Goal: Information Seeking & Learning: Understand process/instructions

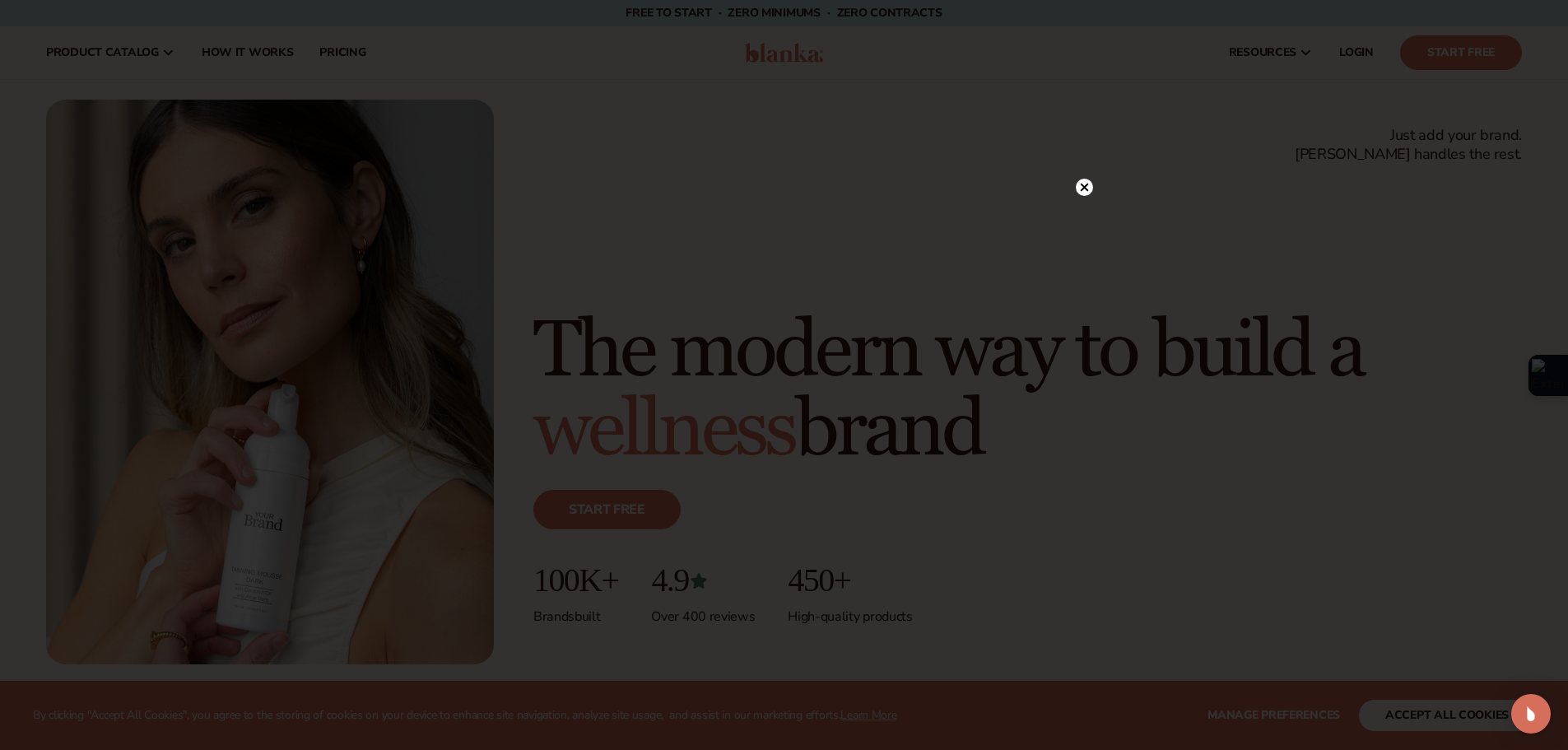
click at [1087, 181] on circle at bounding box center [1084, 187] width 17 height 17
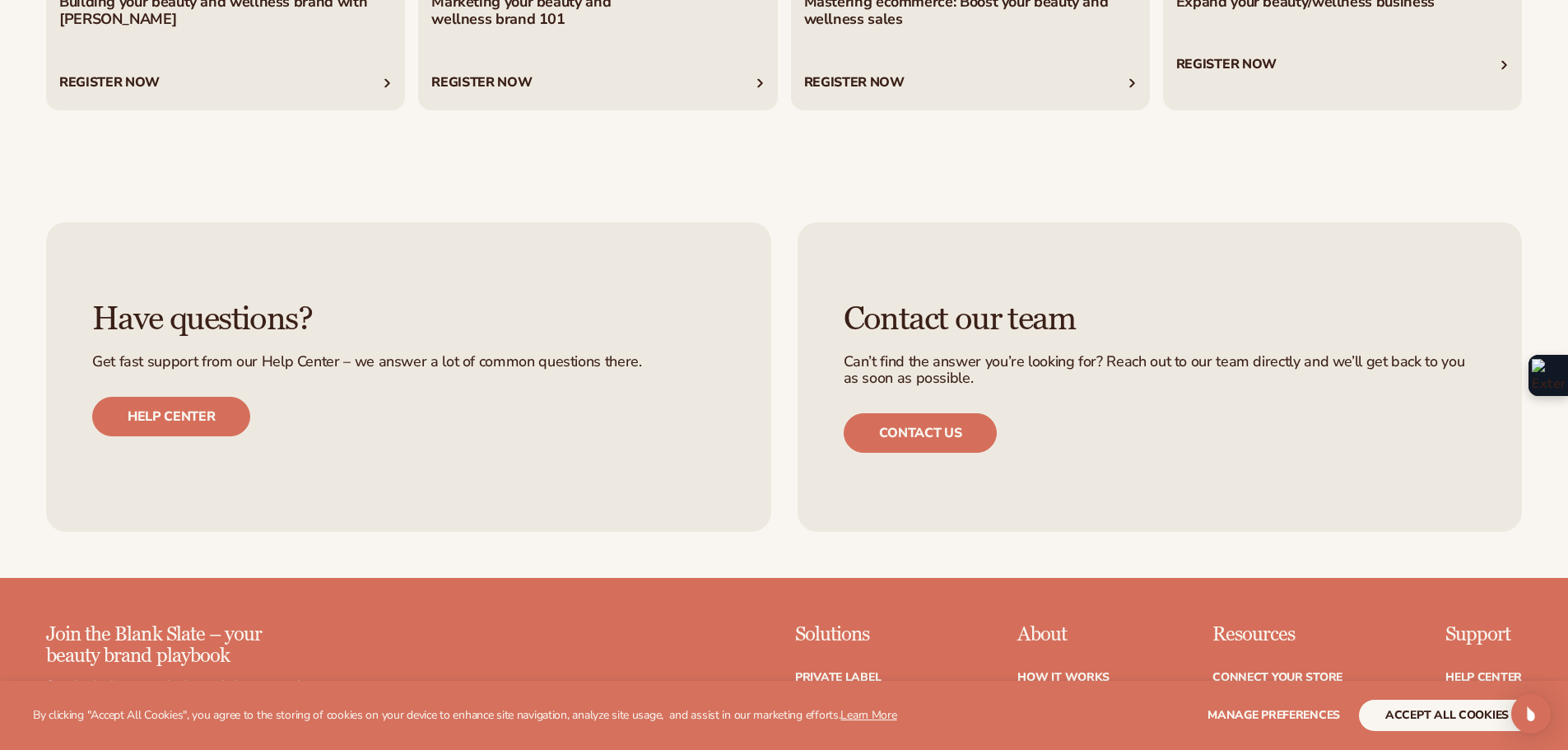
scroll to position [7491, 0]
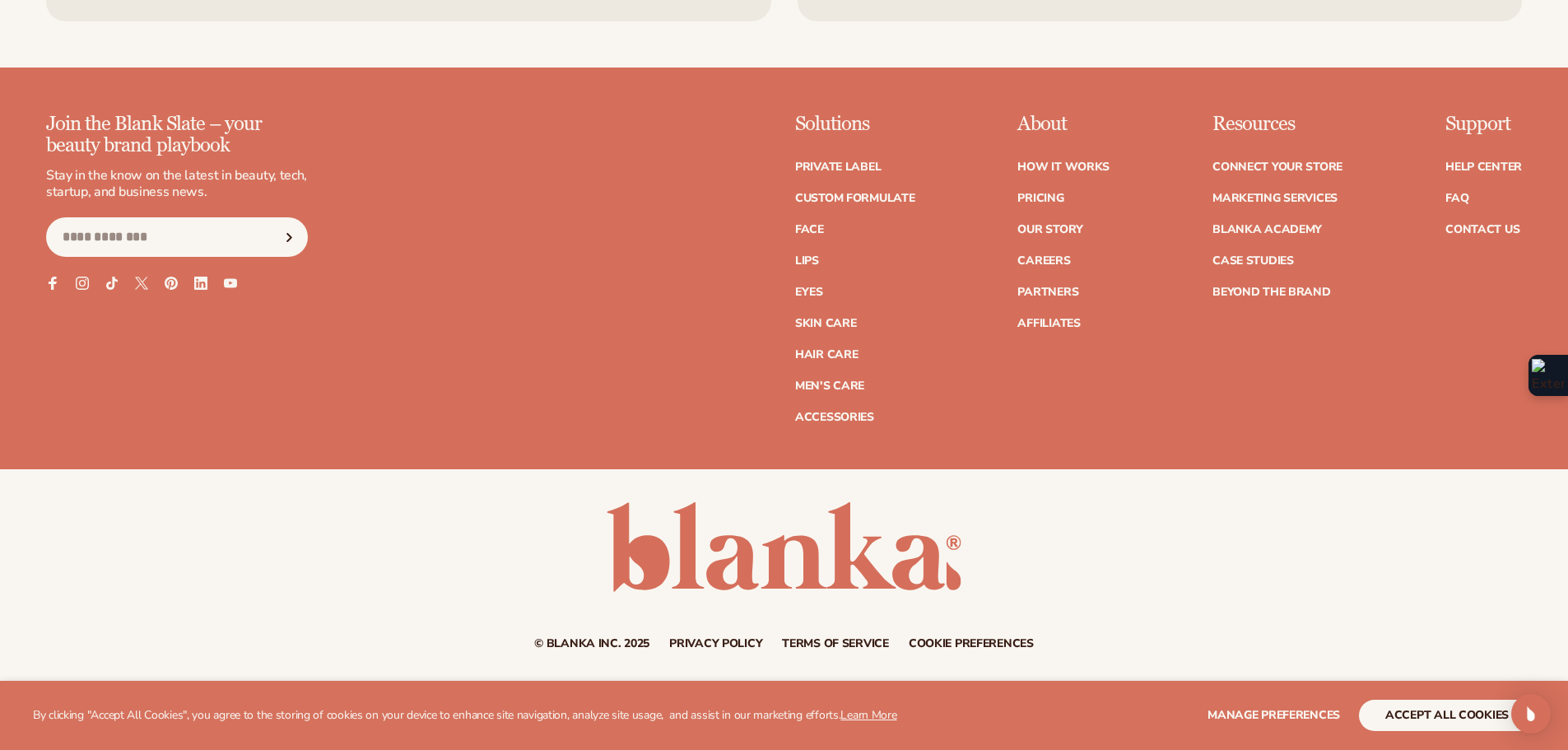
click at [793, 645] on link "Terms of service" at bounding box center [834, 643] width 107 height 11
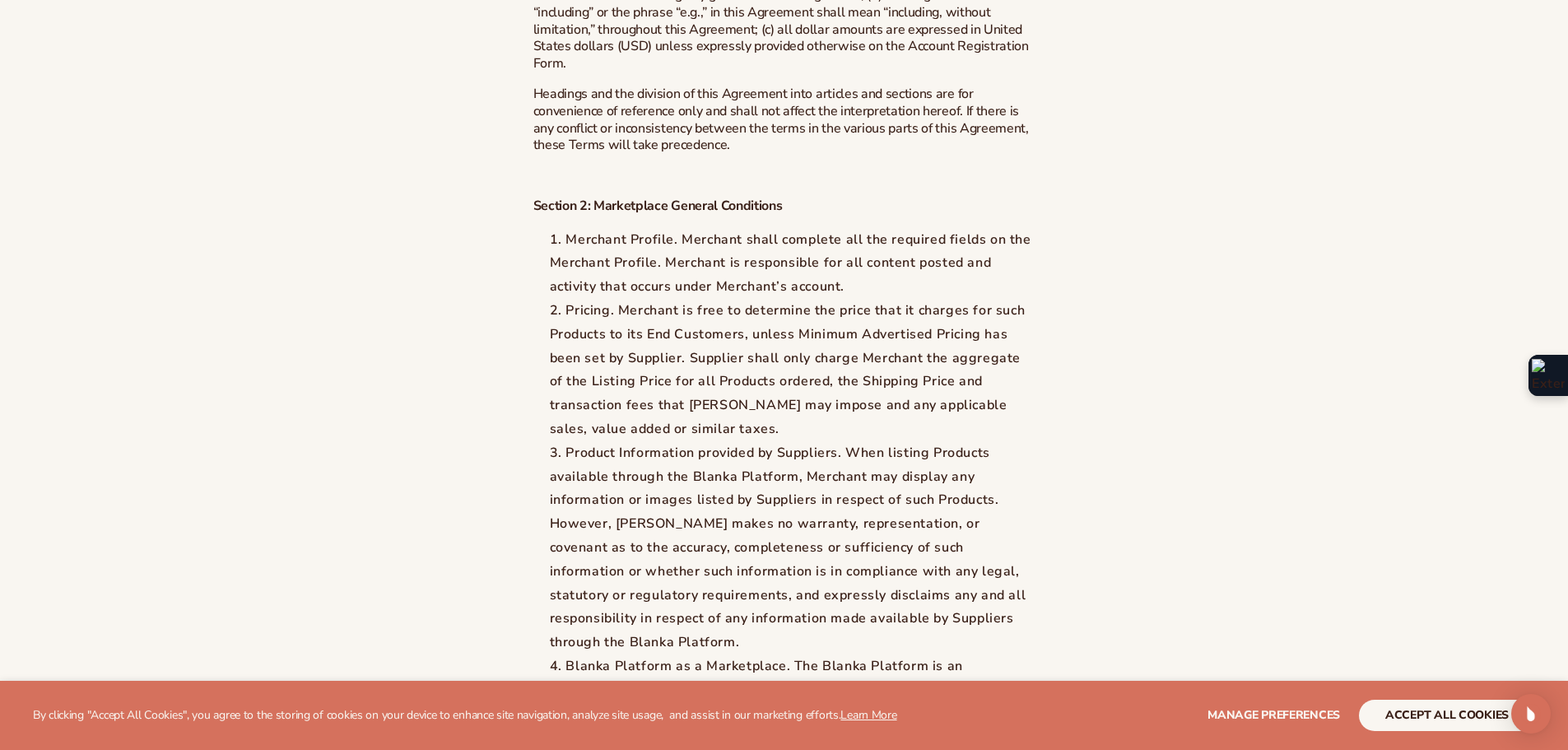
scroll to position [2387, 0]
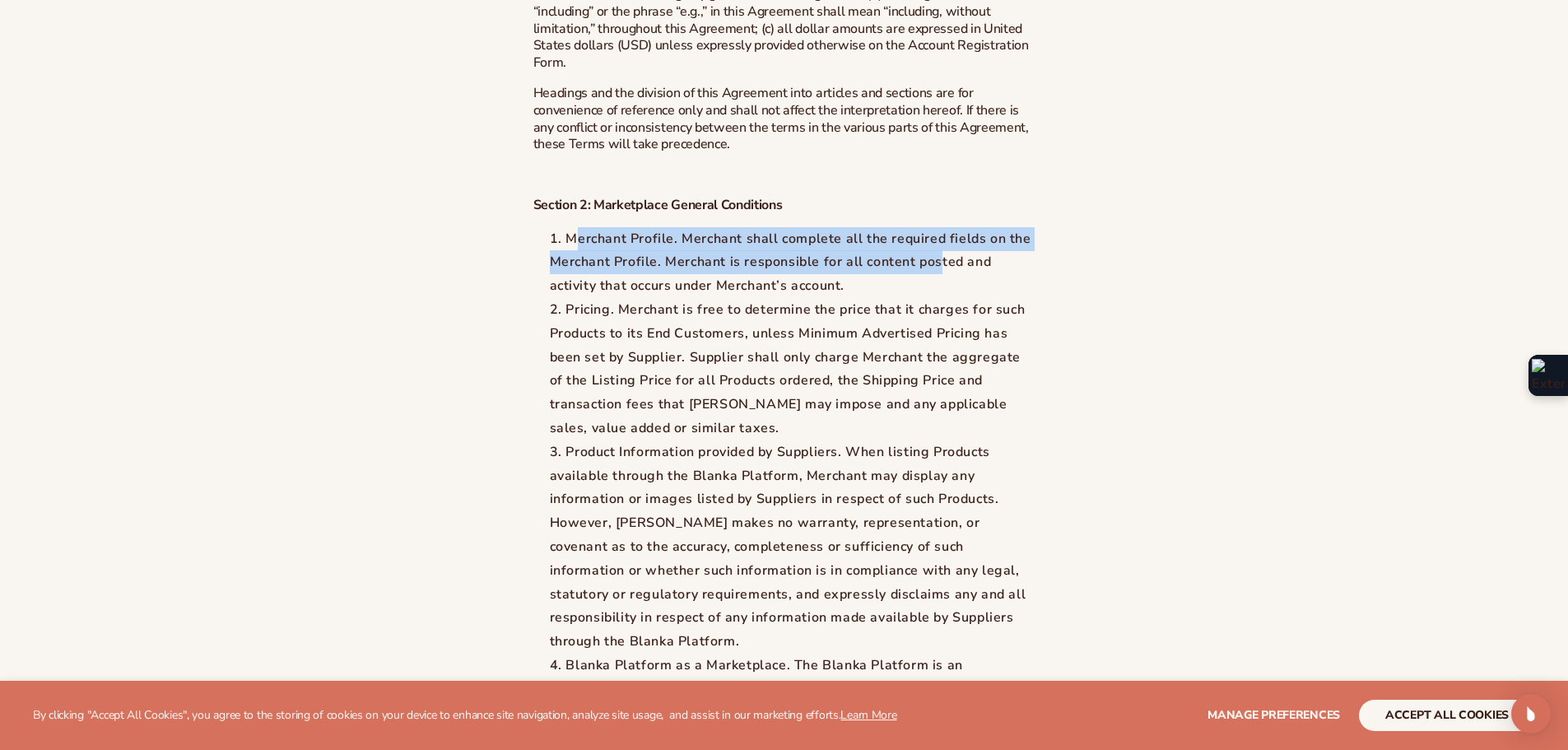
drag, startPoint x: 583, startPoint y: 254, endPoint x: 976, endPoint y: 284, distance: 394.1
click at [976, 284] on li "Merchant Profile. Merchant shall complete all the required fields on the Mercha…" at bounding box center [793, 263] width 486 height 71
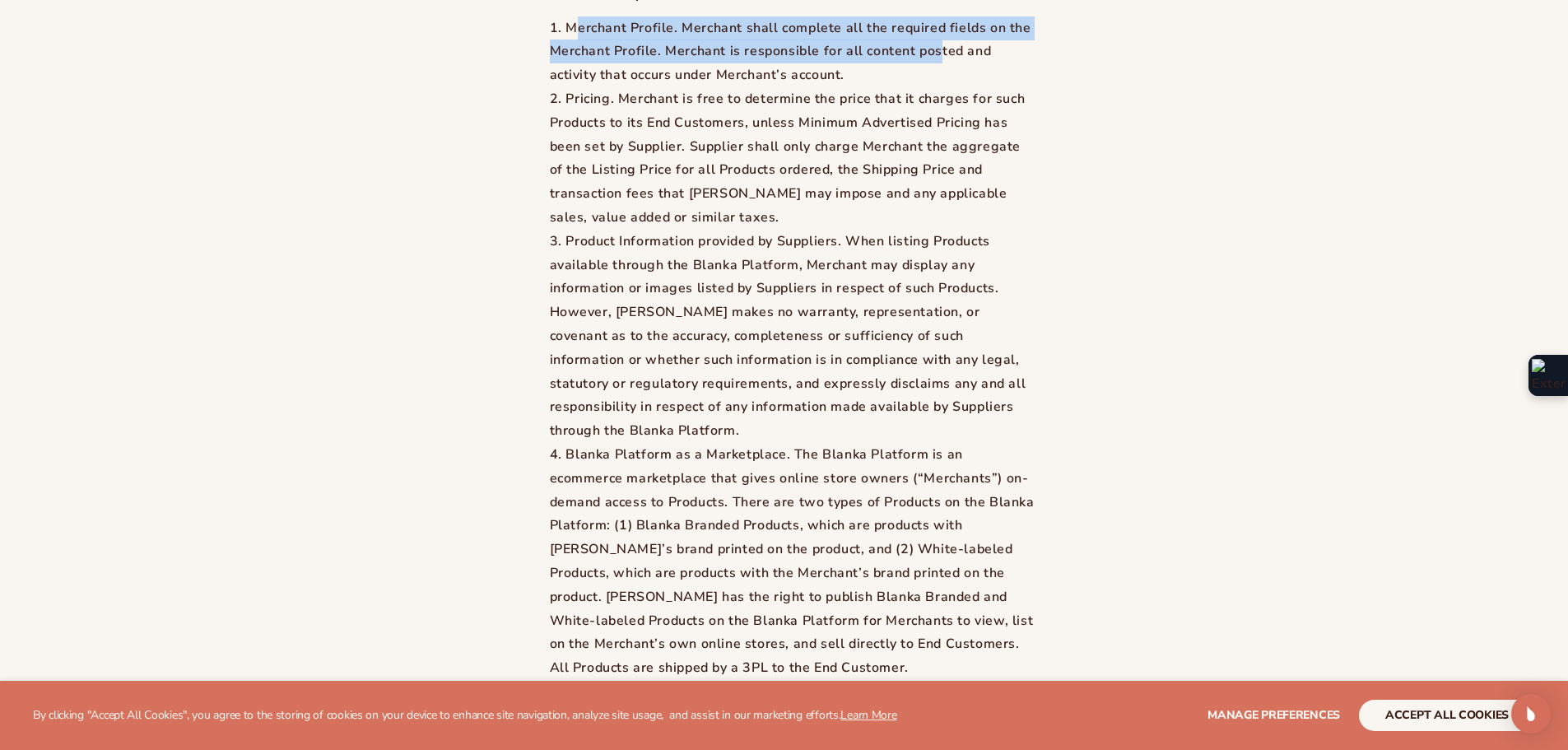
scroll to position [2634, 0]
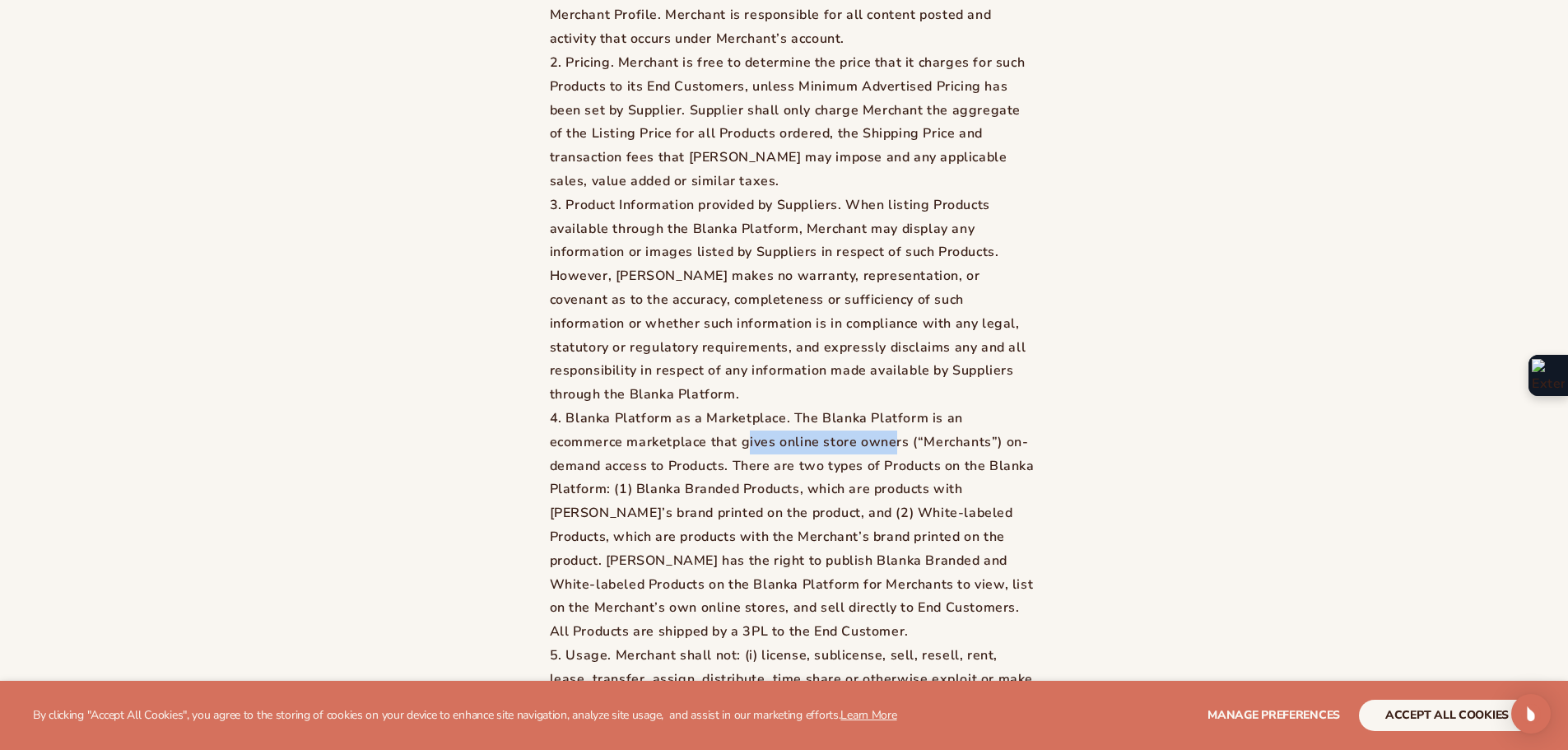
drag, startPoint x: 779, startPoint y: 450, endPoint x: 900, endPoint y: 460, distance: 121.4
click at [900, 460] on li "Blanka Platform as a Marketplace. The Blanka Platform is an ecommerce marketpla…" at bounding box center [793, 525] width 486 height 237
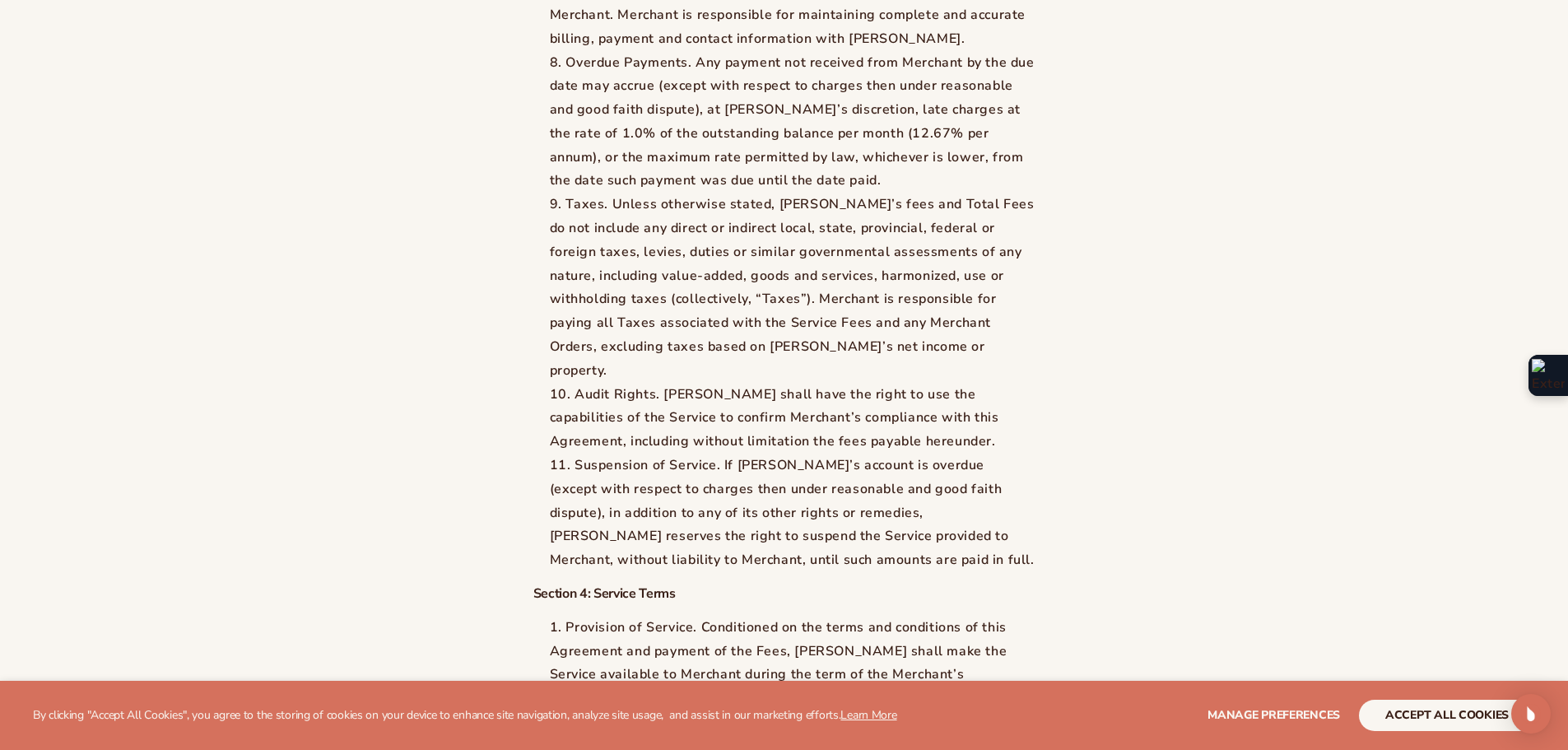
scroll to position [5663, 0]
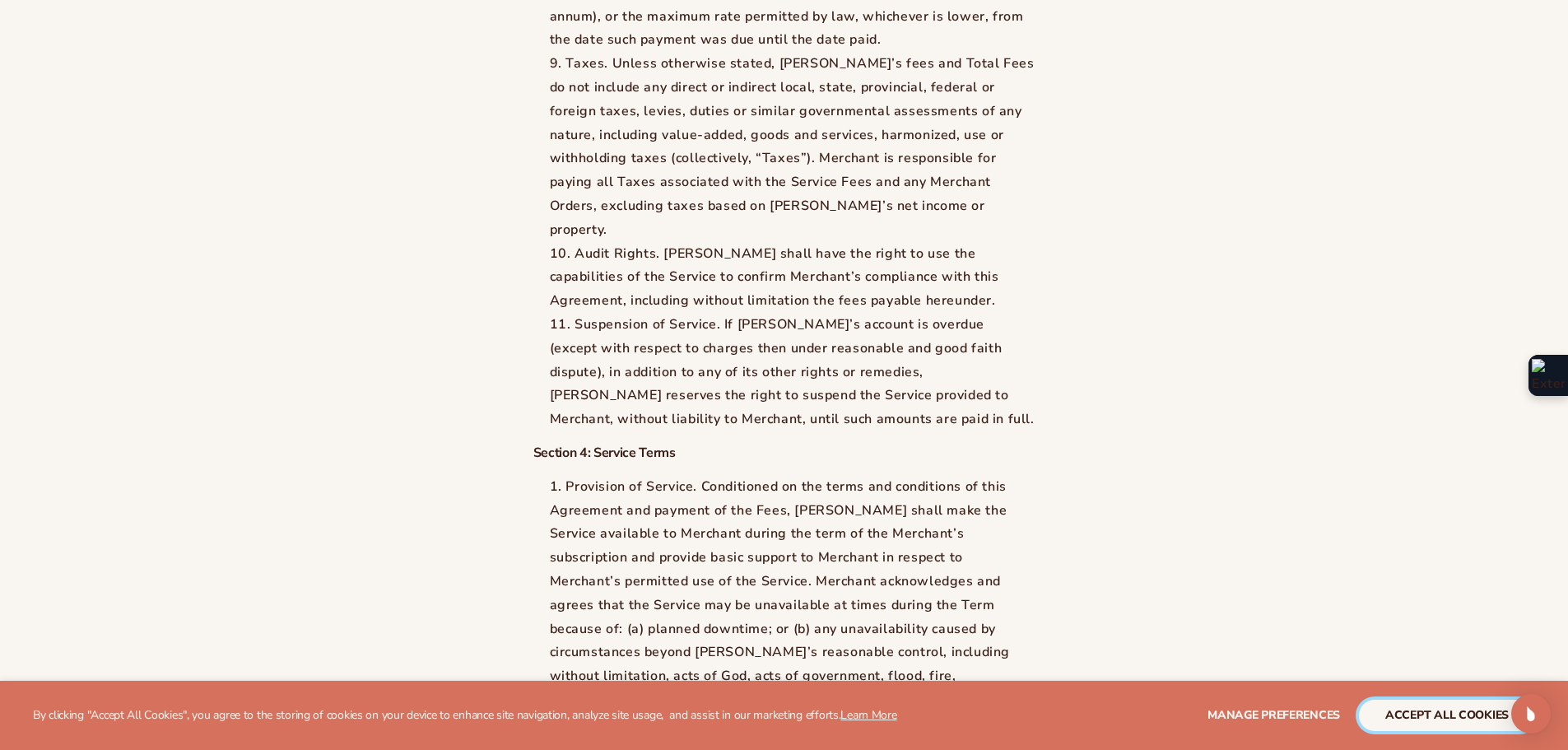
click at [1386, 706] on button "accept all cookies" at bounding box center [1447, 715] width 176 height 32
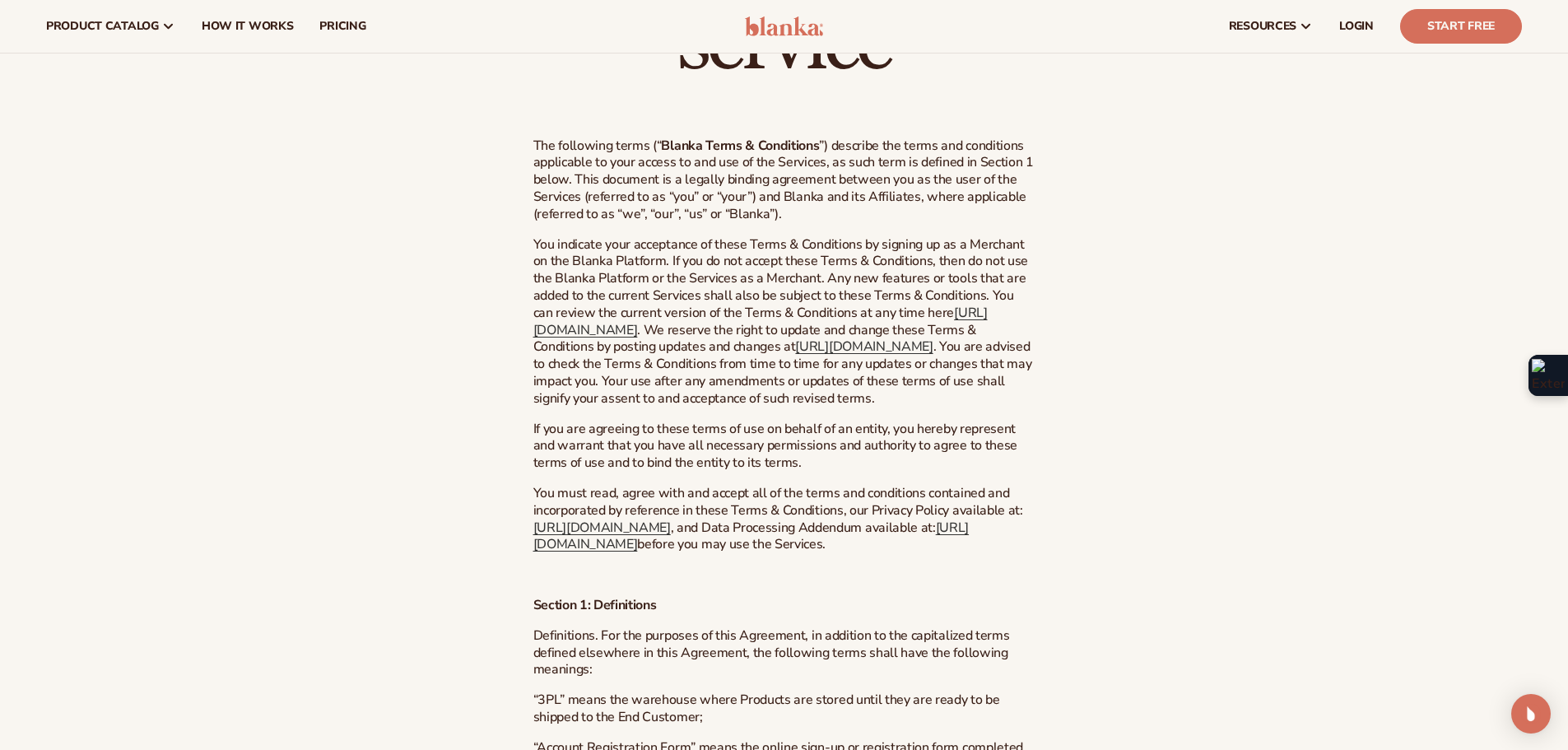
scroll to position [0, 0]
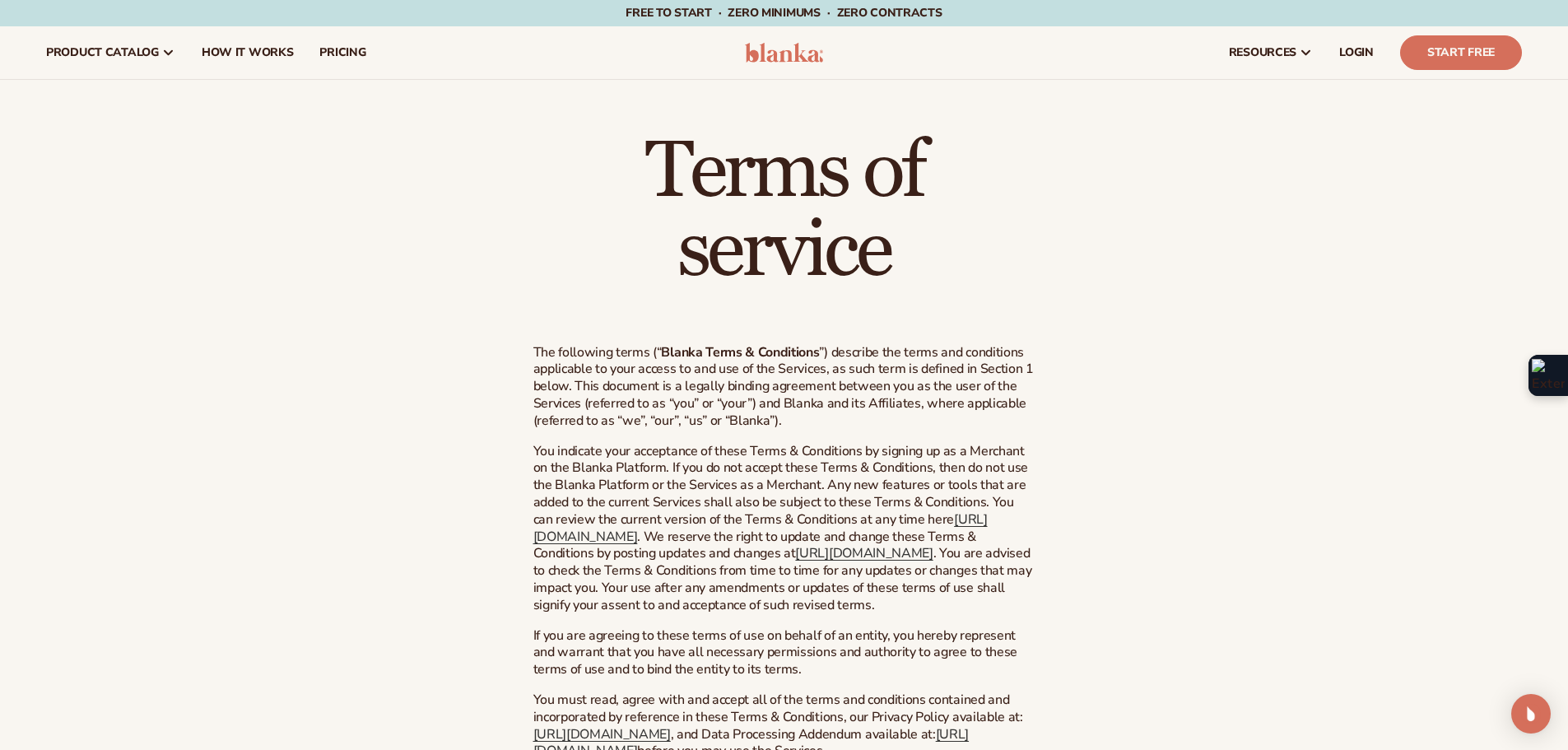
click at [793, 56] on img at bounding box center [783, 52] width 78 height 20
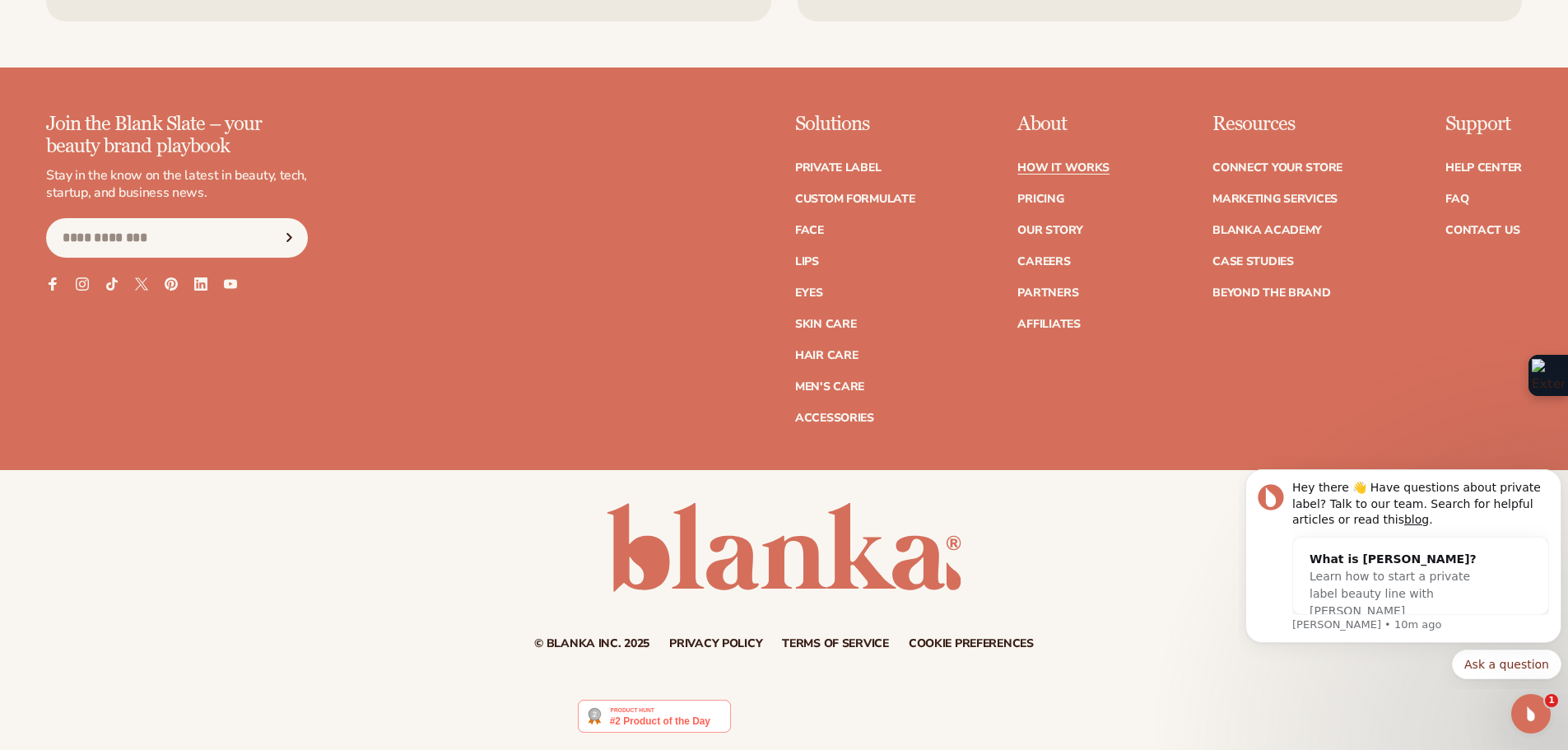
click at [827, 643] on link "Terms of service" at bounding box center [834, 643] width 107 height 11
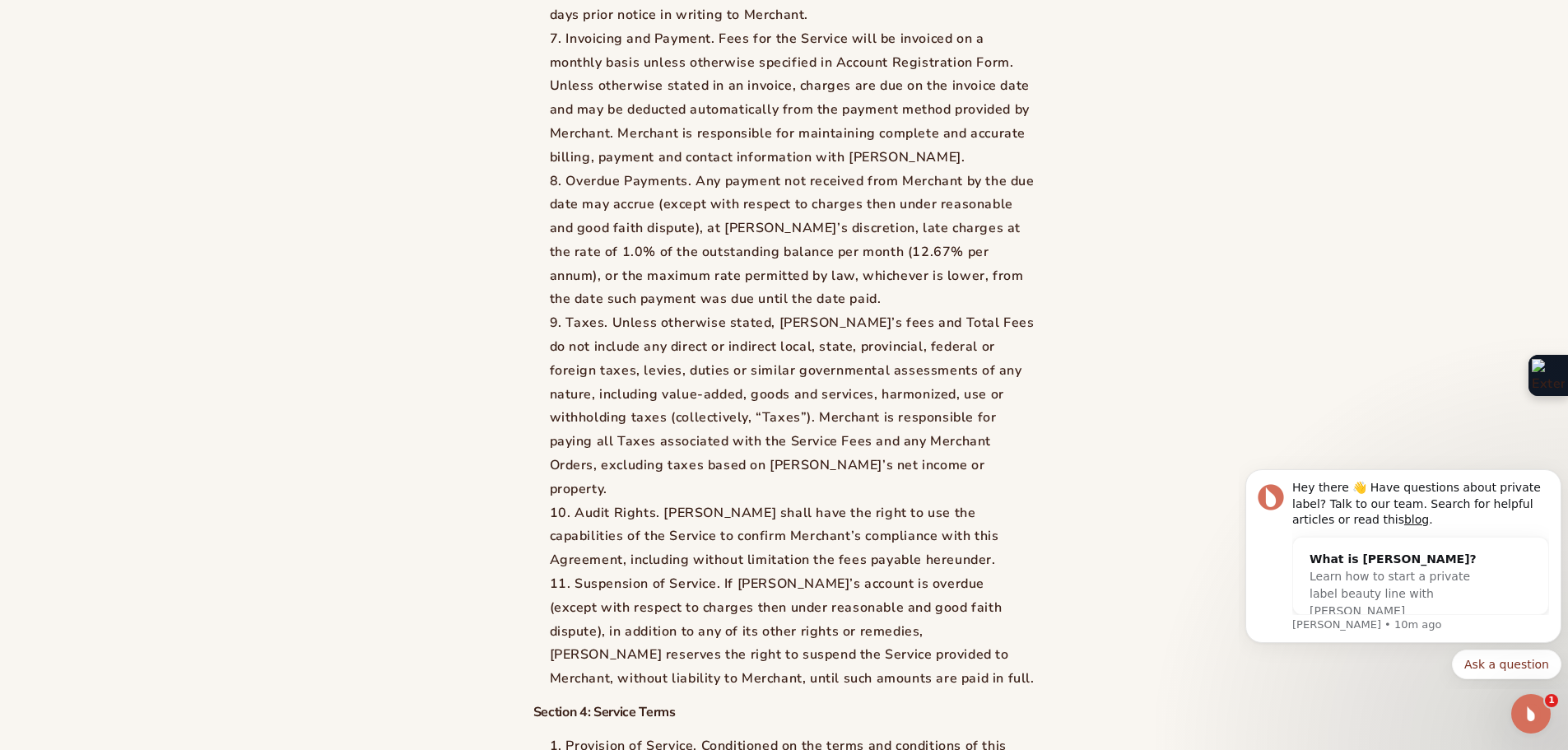
scroll to position [5581, 0]
